Goal: Information Seeking & Learning: Learn about a topic

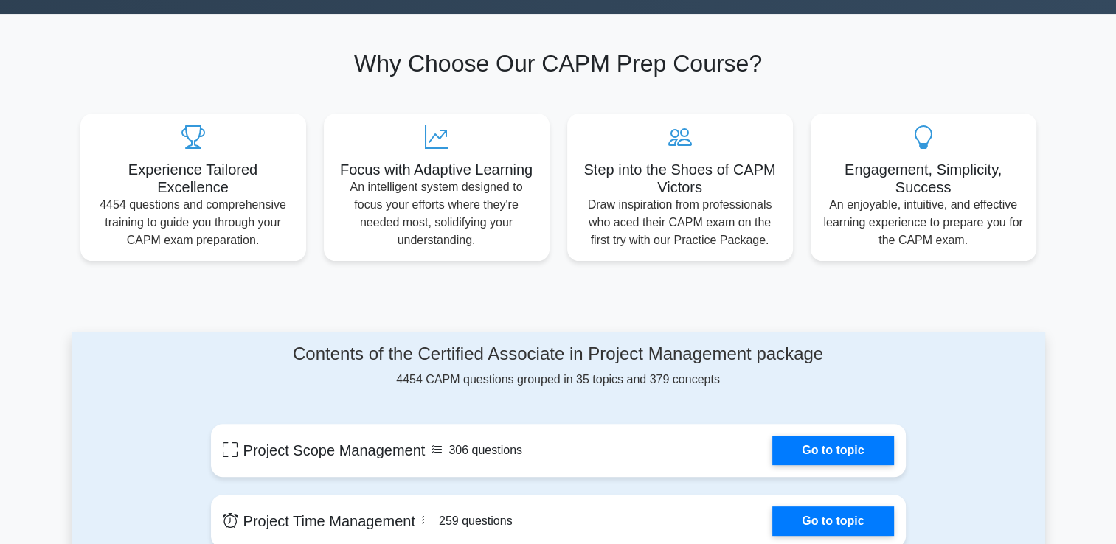
scroll to position [387, 0]
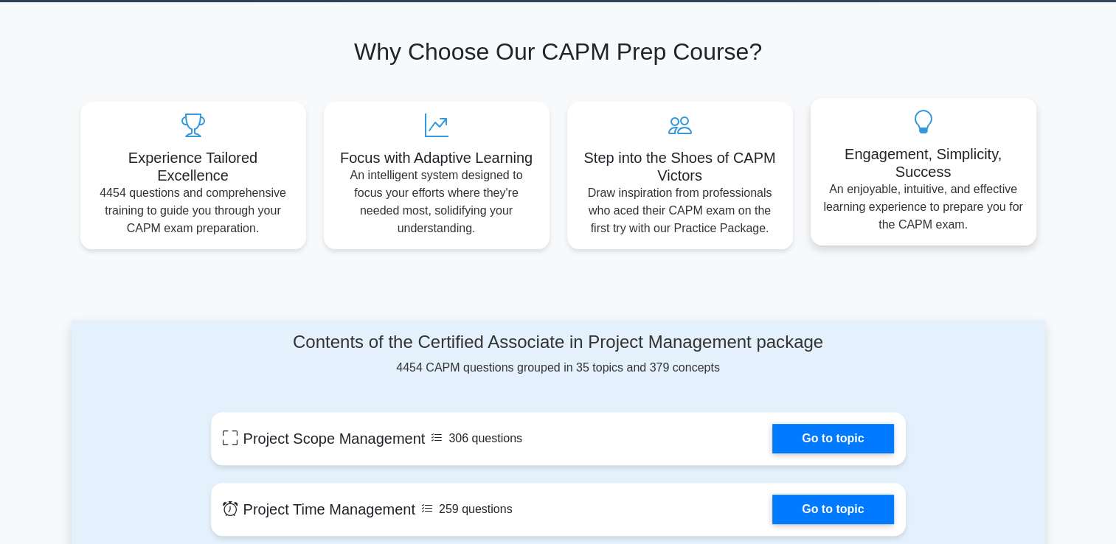
click at [842, 205] on p "An enjoyable, intuitive, and effective learning experience to prepare you for t…" at bounding box center [923, 207] width 202 height 53
click at [908, 142] on div "Engagement, Simplicity, Success An enjoyable, intuitive, and effective learning…" at bounding box center [924, 172] width 226 height 148
click at [912, 117] on icon at bounding box center [923, 122] width 202 height 24
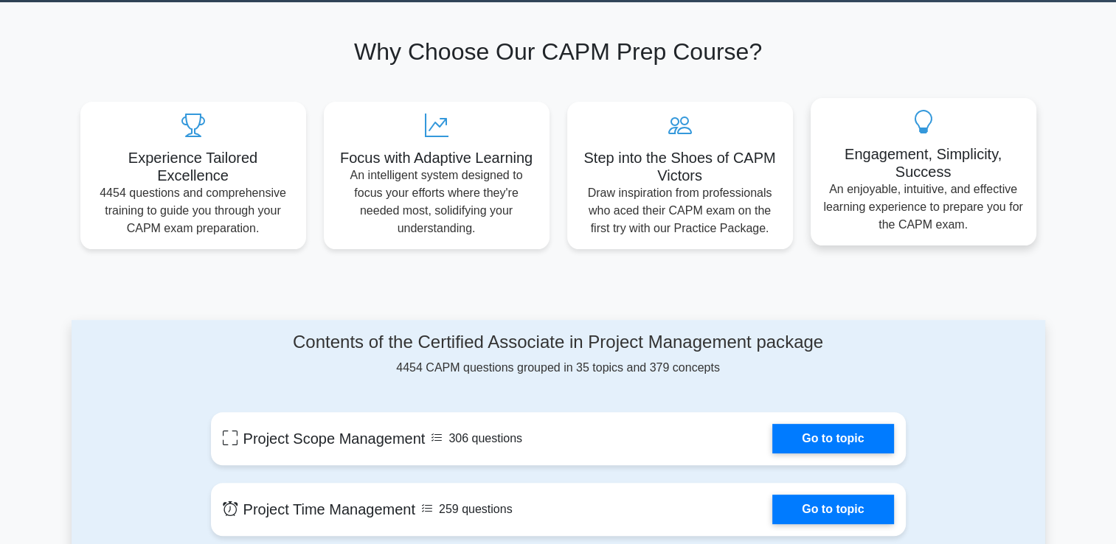
click at [891, 184] on p "An enjoyable, intuitive, and effective learning experience to prepare you for t…" at bounding box center [923, 207] width 202 height 53
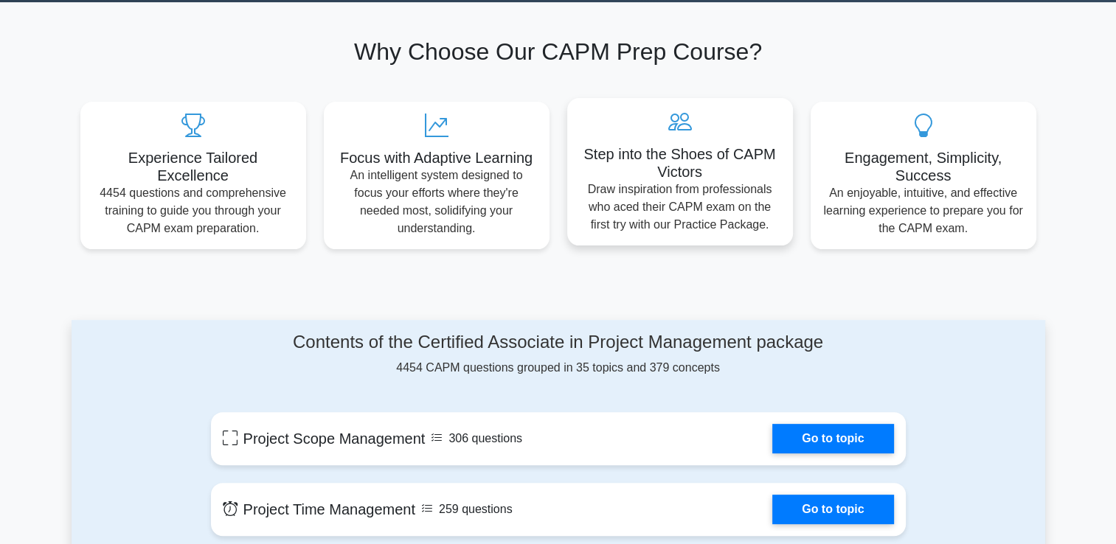
click at [685, 190] on p "Draw inspiration from professionals who aced their CAPM exam on the first try w…" at bounding box center [680, 207] width 202 height 53
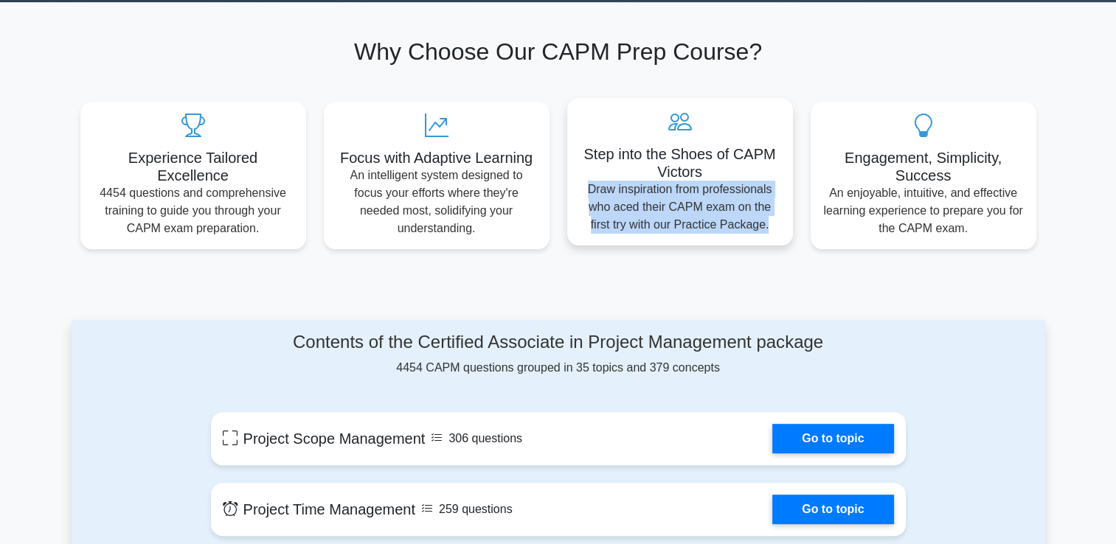
click at [685, 190] on p "Draw inspiration from professionals who aced their CAPM exam on the first try w…" at bounding box center [680, 207] width 202 height 53
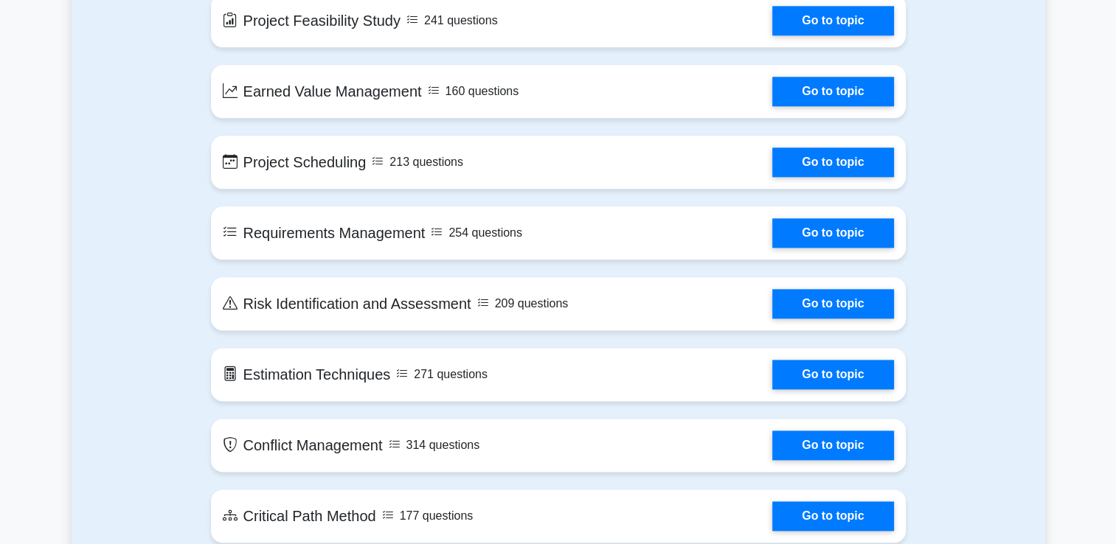
scroll to position [1744, 0]
